Goal: Find specific page/section: Find specific page/section

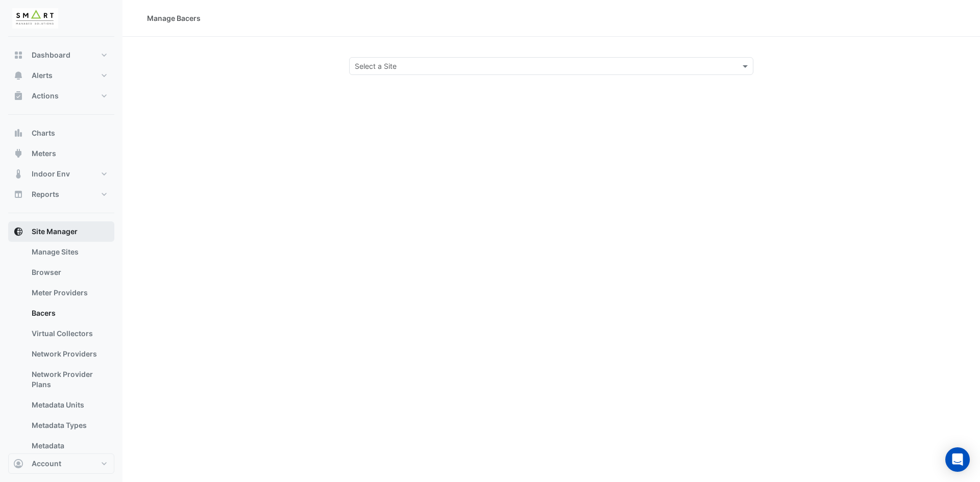
click at [83, 230] on button "Site Manager" at bounding box center [61, 231] width 106 height 20
click at [60, 230] on span "Site Manager" at bounding box center [55, 232] width 46 height 10
click at [46, 245] on link "Manage Sites" at bounding box center [68, 252] width 91 height 20
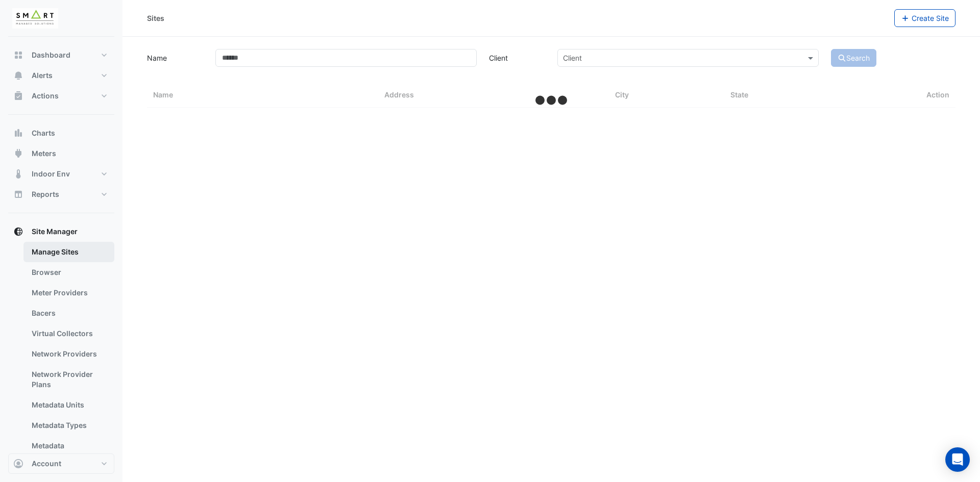
select select "***"
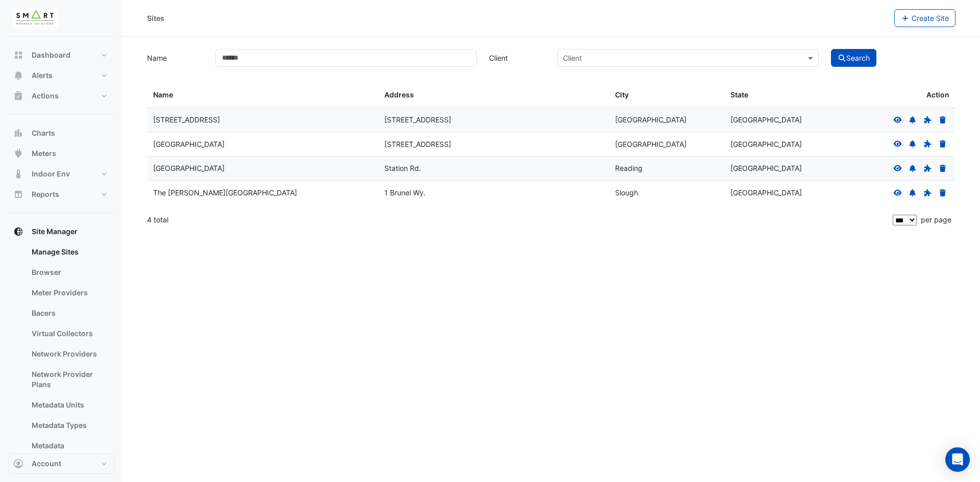
click at [901, 121] on icon at bounding box center [897, 119] width 9 height 7
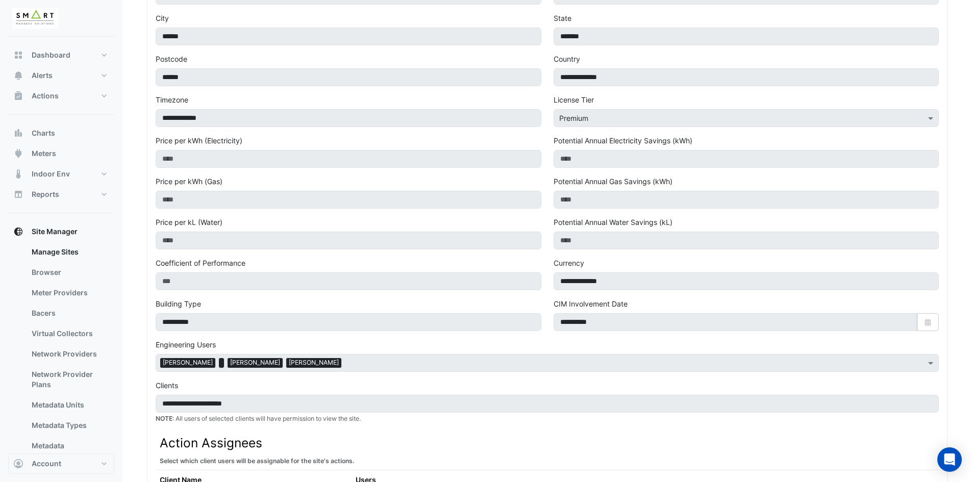
scroll to position [204, 0]
